Goal: Find specific page/section: Find specific page/section

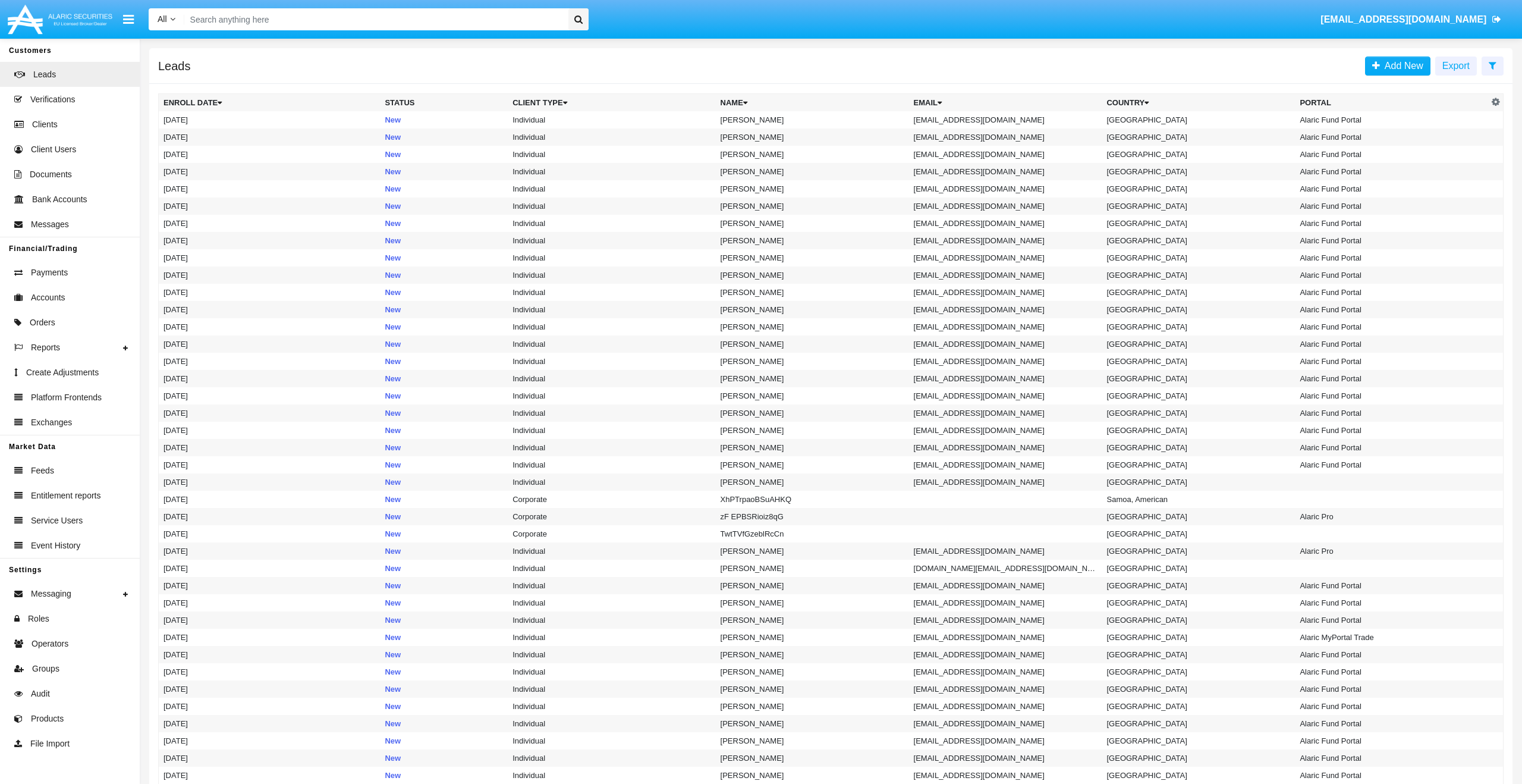
click at [286, 26] on input "Search" at bounding box center [374, 19] width 380 height 22
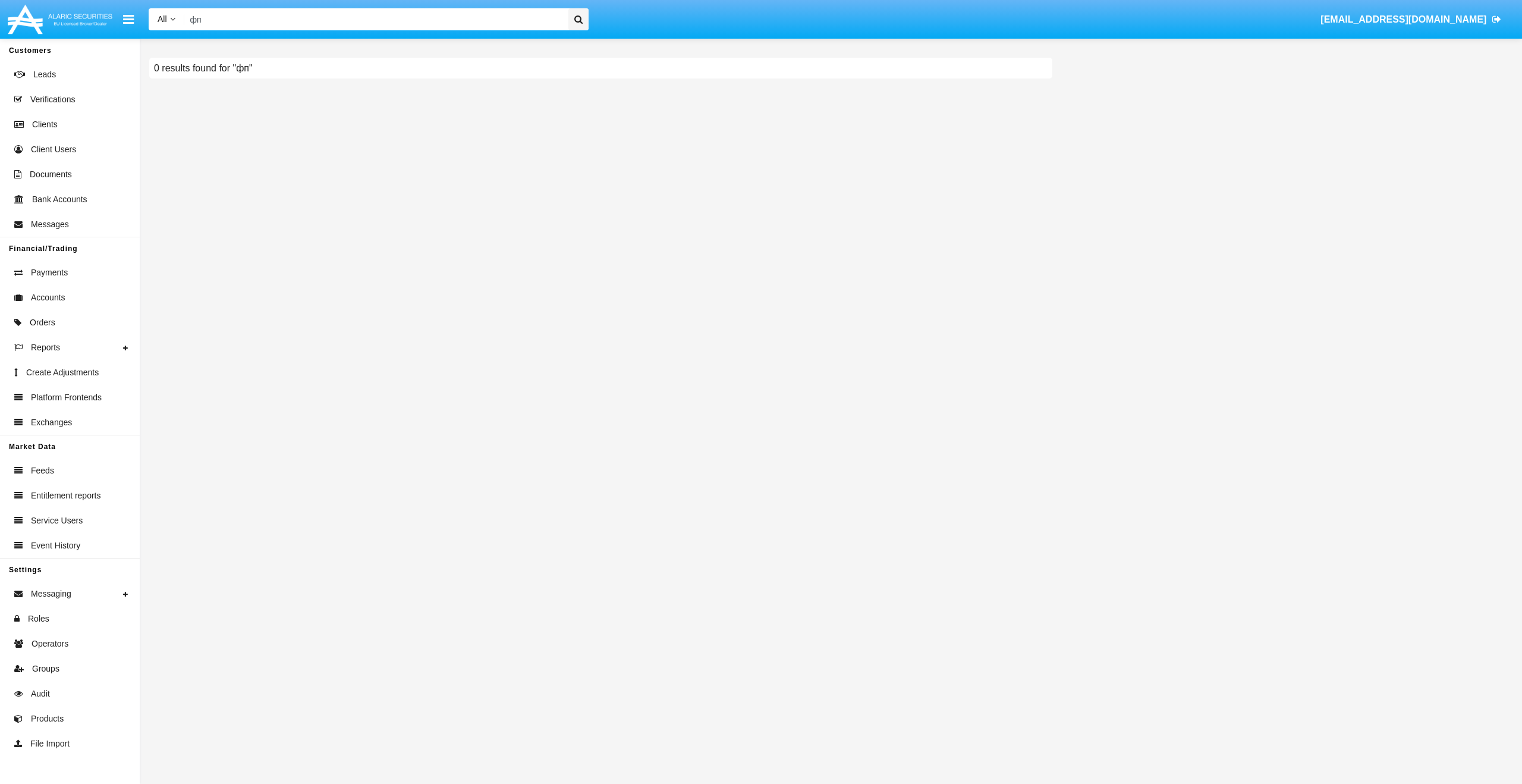
click at [335, 5] on div "All All Name Email Account фп [EMAIL_ADDRESS][DOMAIN_NAME]" at bounding box center [826, 19] width 1373 height 33
click at [331, 21] on input "фп" at bounding box center [374, 19] width 380 height 22
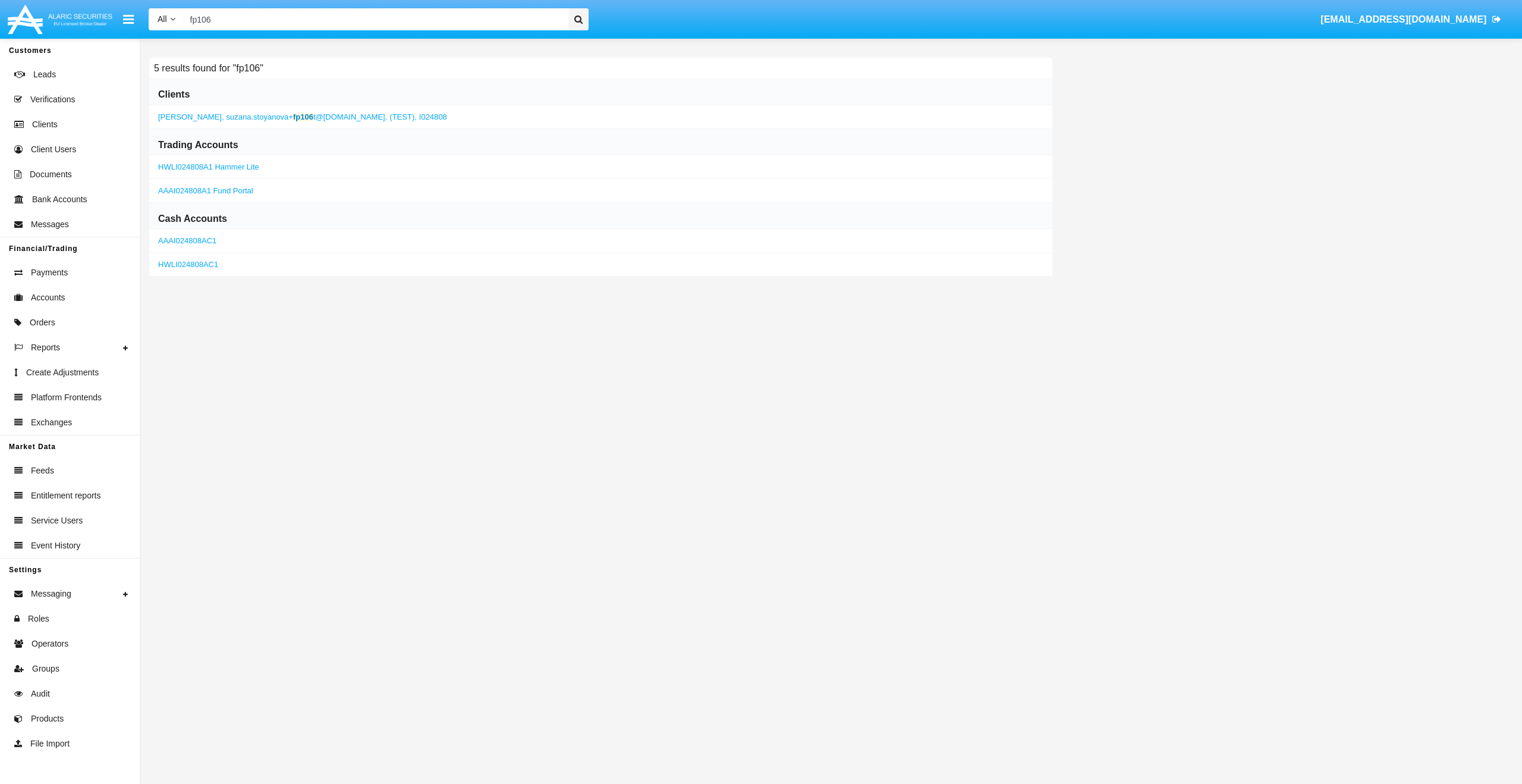
click at [327, 113] on span "suzana.stoyanova+ fp106 t@[DOMAIN_NAME]," at bounding box center [306, 117] width 161 height 8
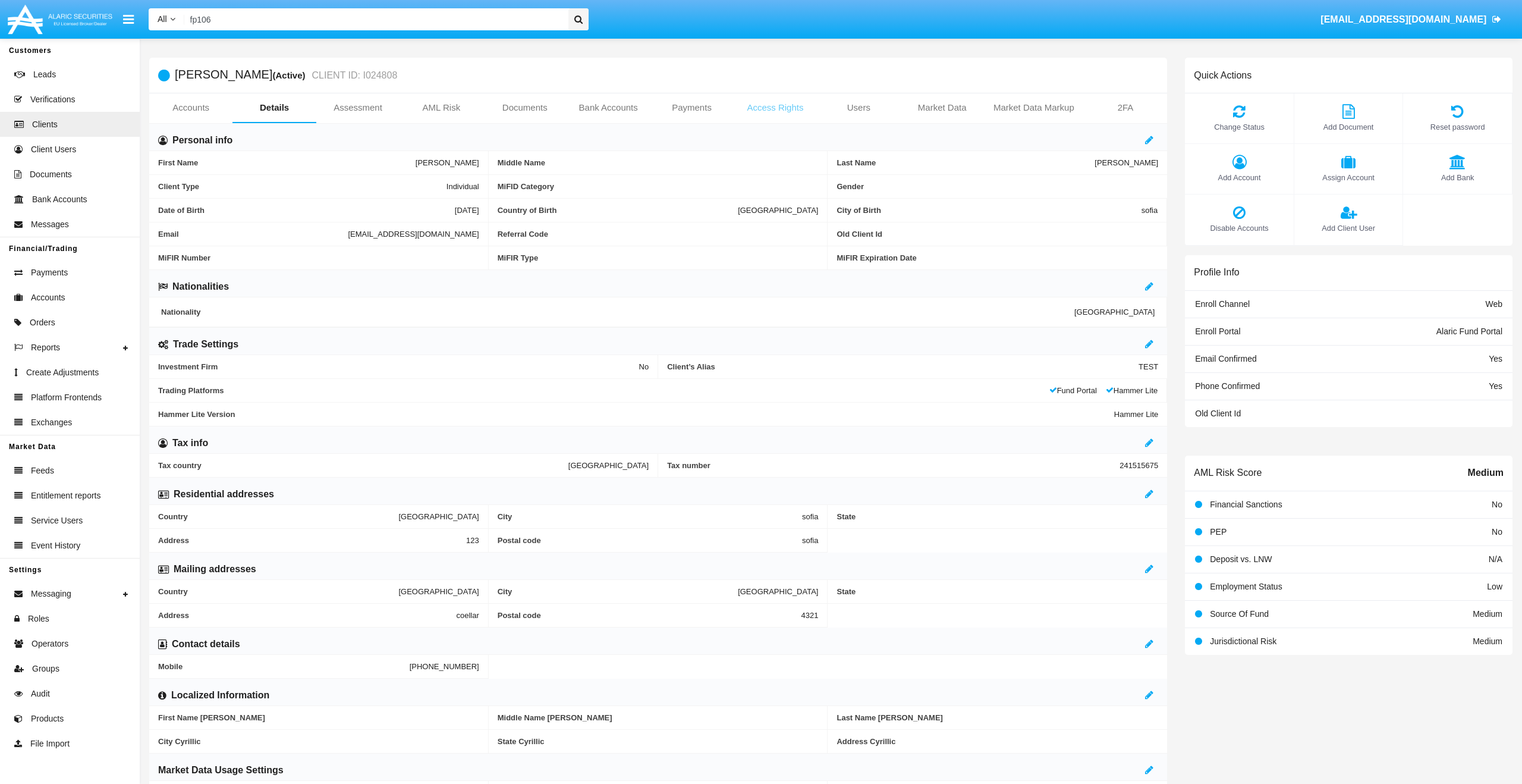
click at [753, 113] on link "Access Rights" at bounding box center [776, 107] width 84 height 28
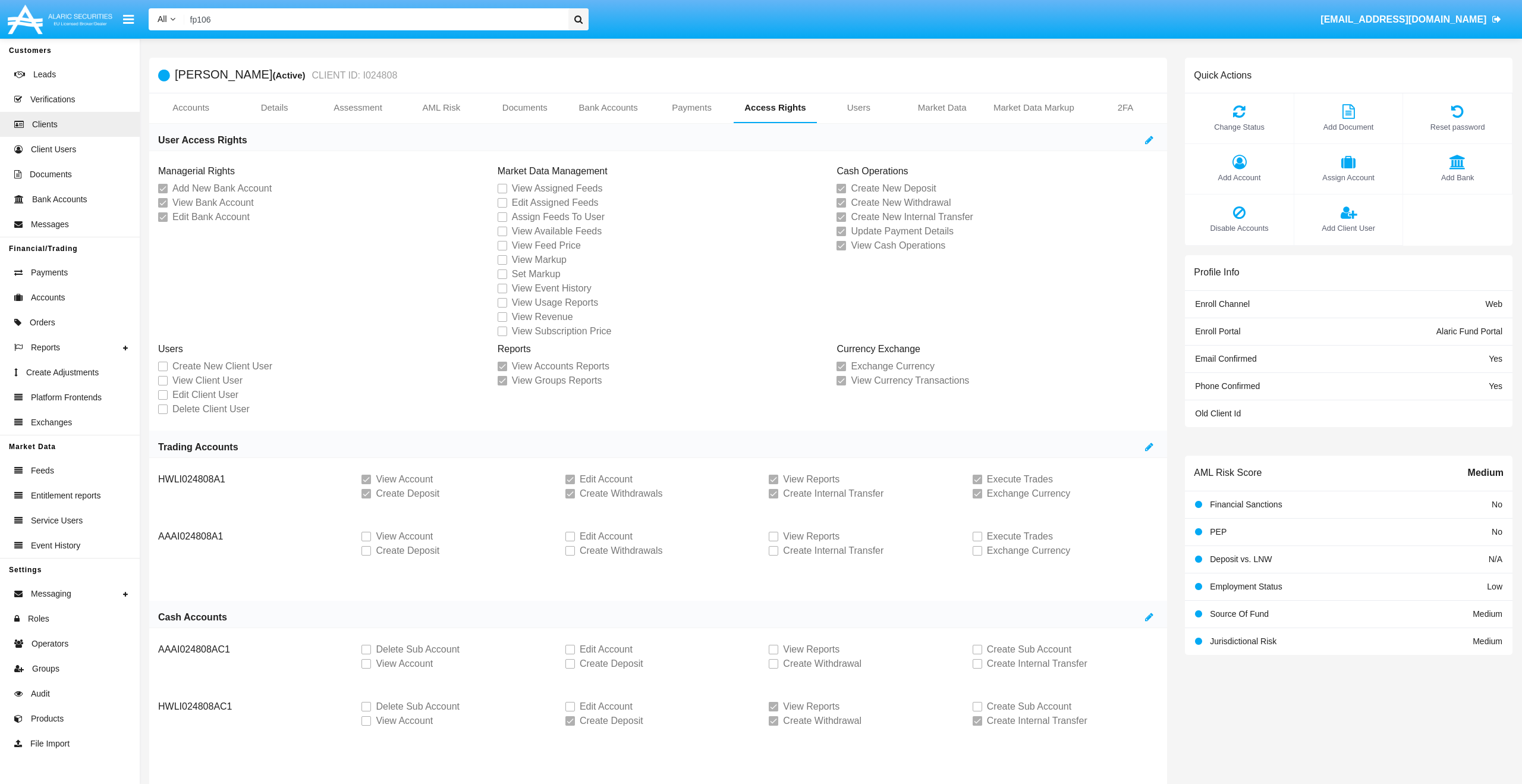
click at [501, 22] on input "fp106" at bounding box center [374, 19] width 380 height 22
type input "х"
type input "g"
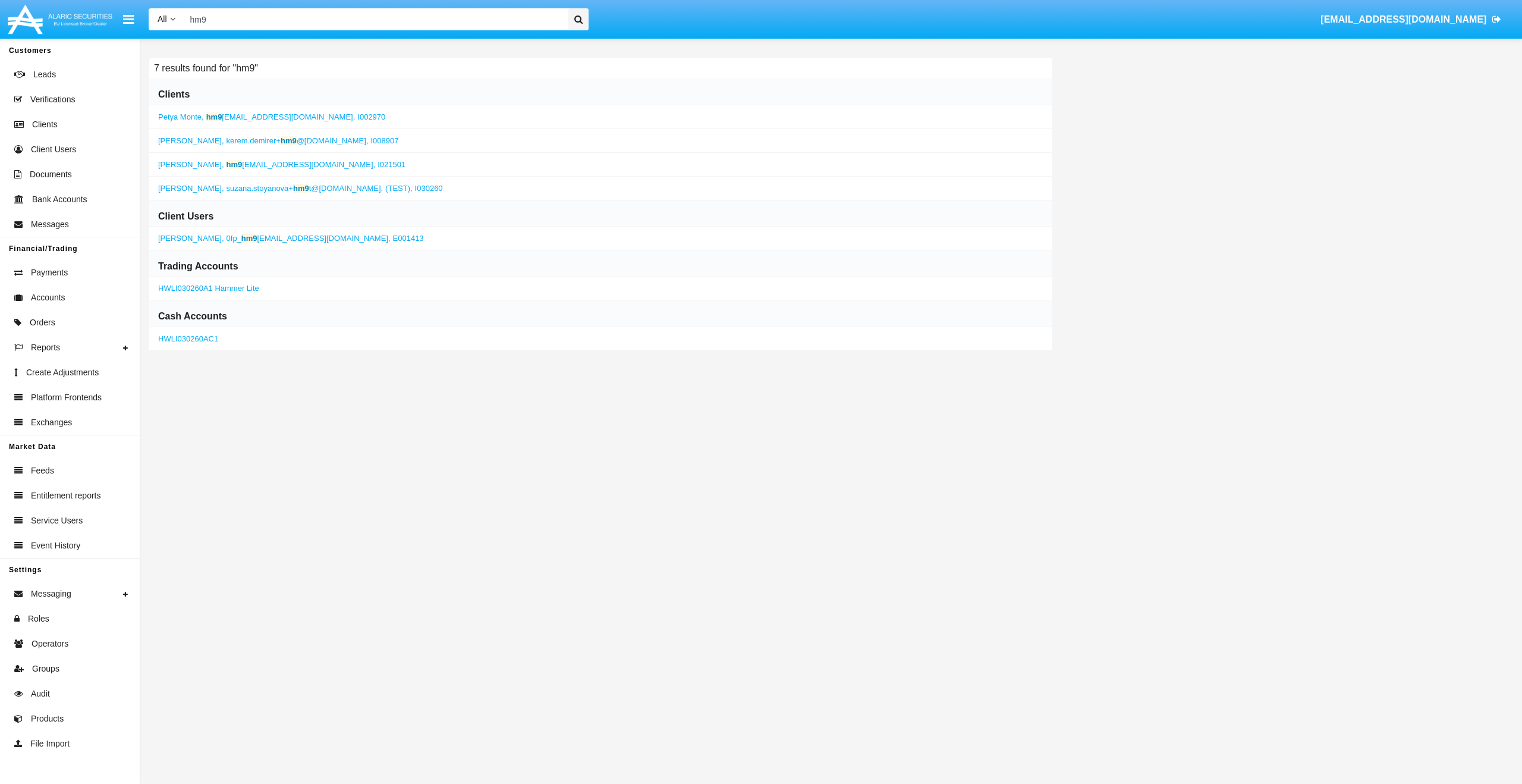
type input "hm9"
click at [335, 189] on span "suzana.stoyanova+ hm9 t@[DOMAIN_NAME]," at bounding box center [305, 187] width 157 height 8
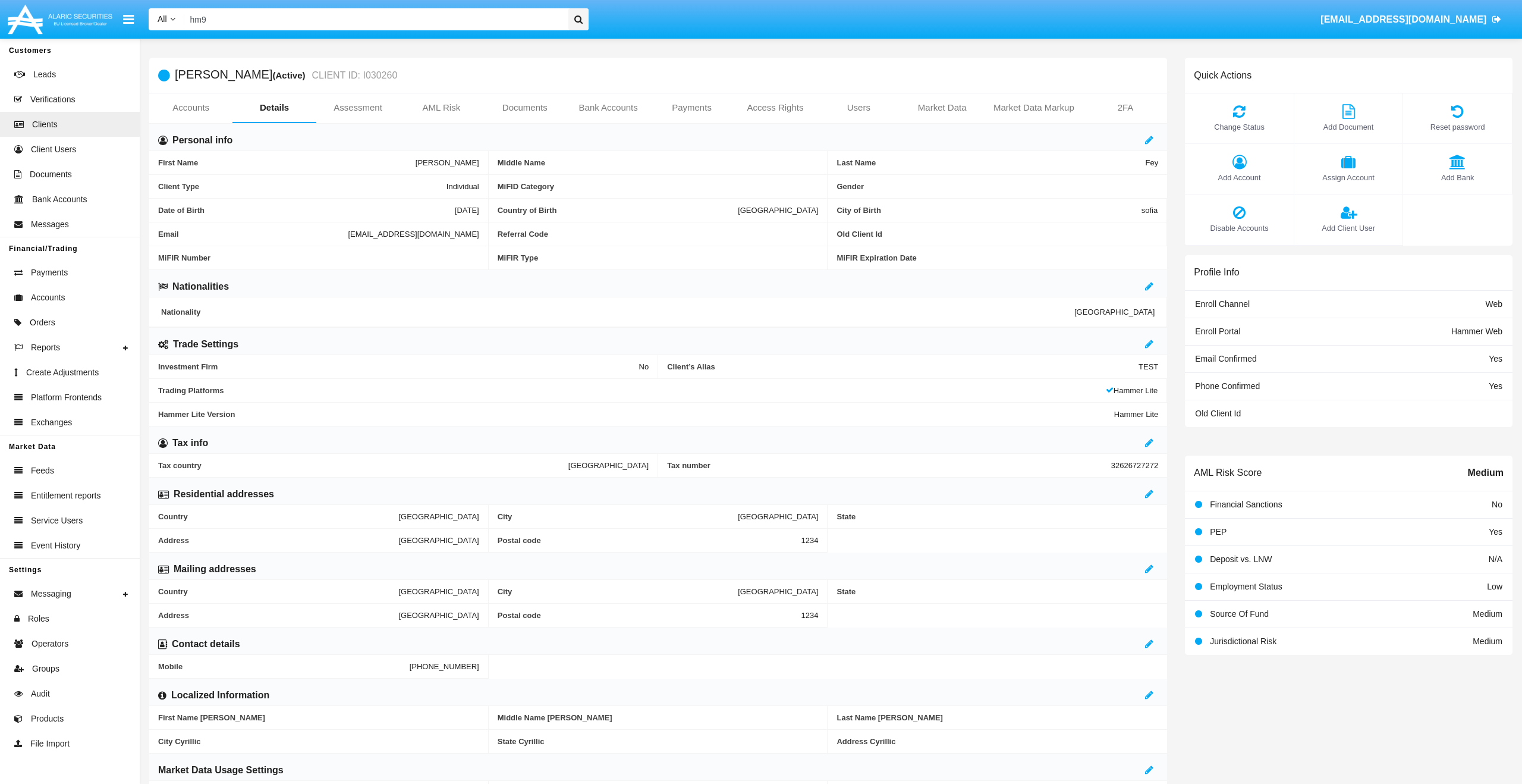
click at [348, 237] on span "[EMAIL_ADDRESS][DOMAIN_NAME]" at bounding box center [413, 233] width 131 height 8
copy span "[EMAIL_ADDRESS][DOMAIN_NAME]"
